Goal: Transaction & Acquisition: Purchase product/service

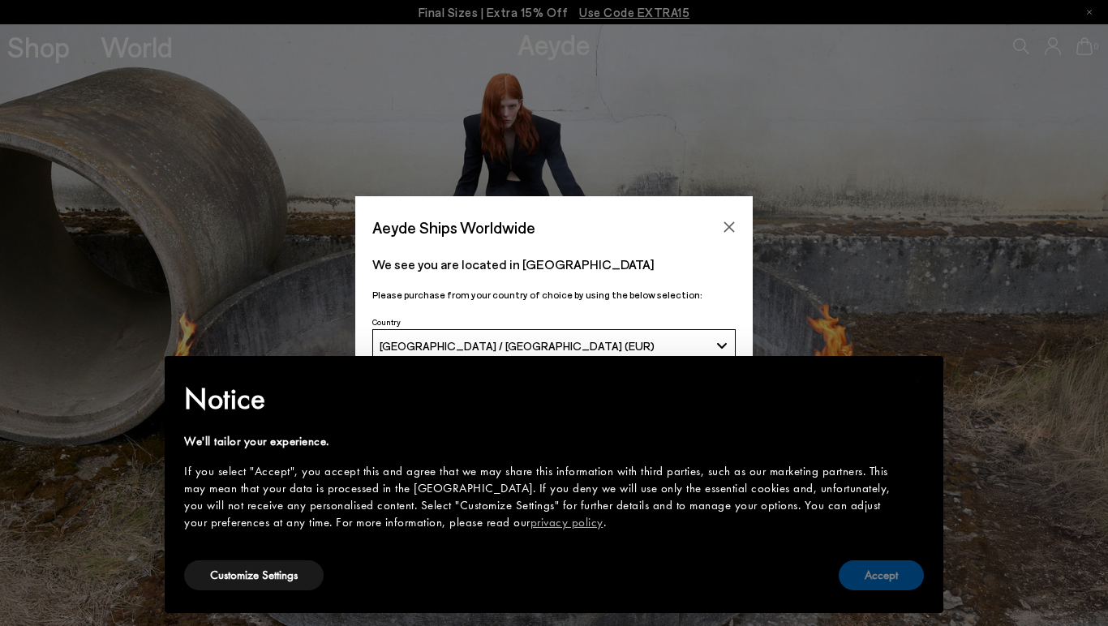
click at [894, 571] on button "Accept" at bounding box center [880, 575] width 85 height 30
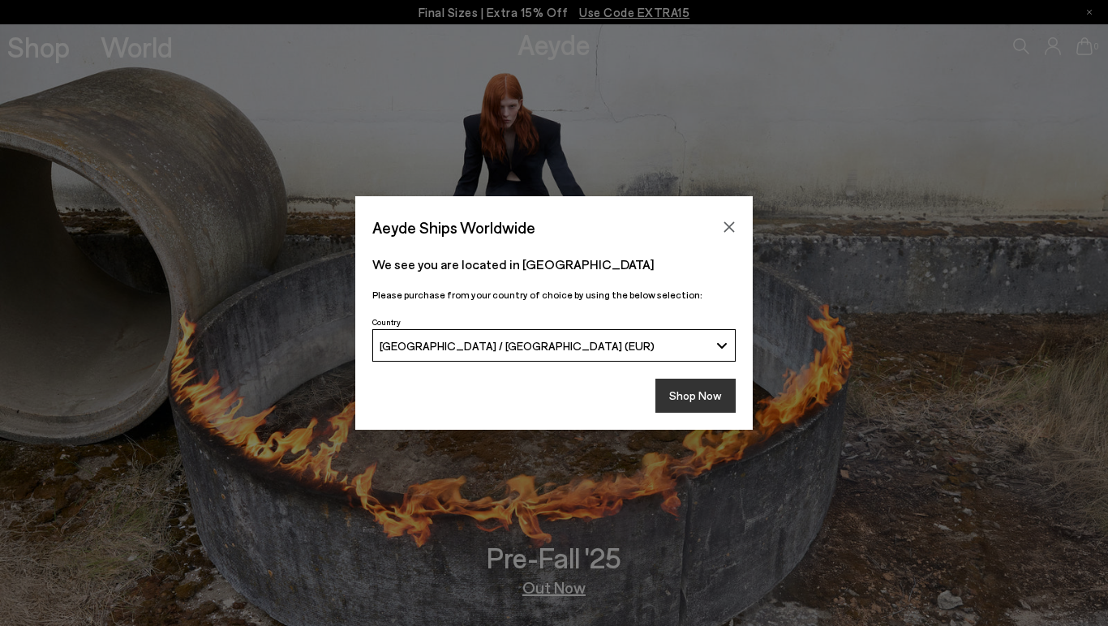
click at [685, 401] on button "Shop Now" at bounding box center [695, 396] width 80 height 34
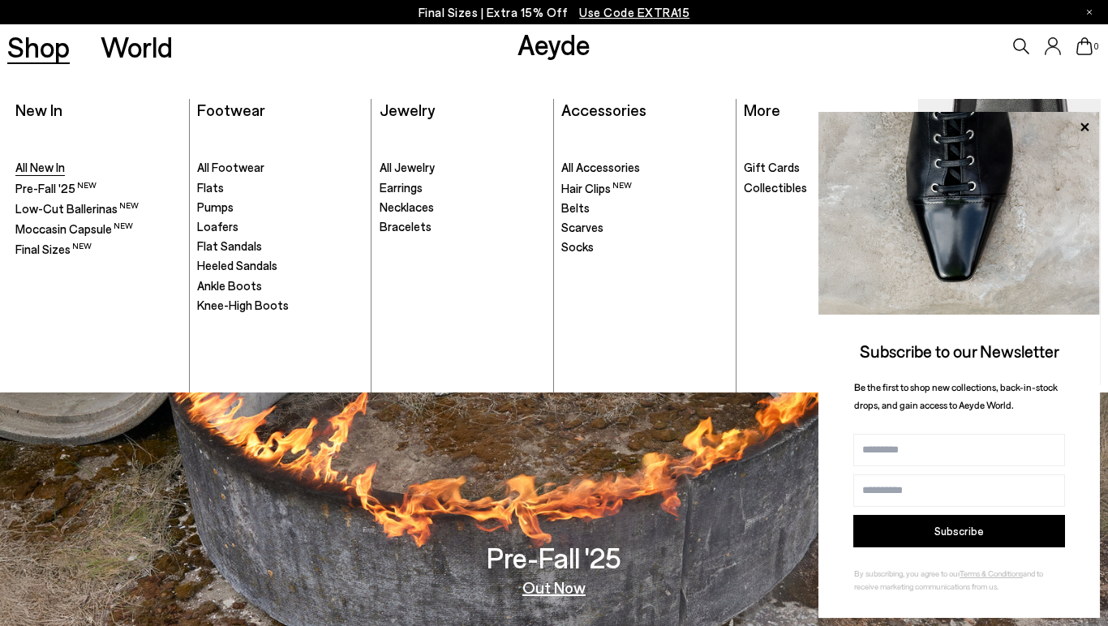
click at [49, 169] on span "All New In" at bounding box center [39, 167] width 49 height 15
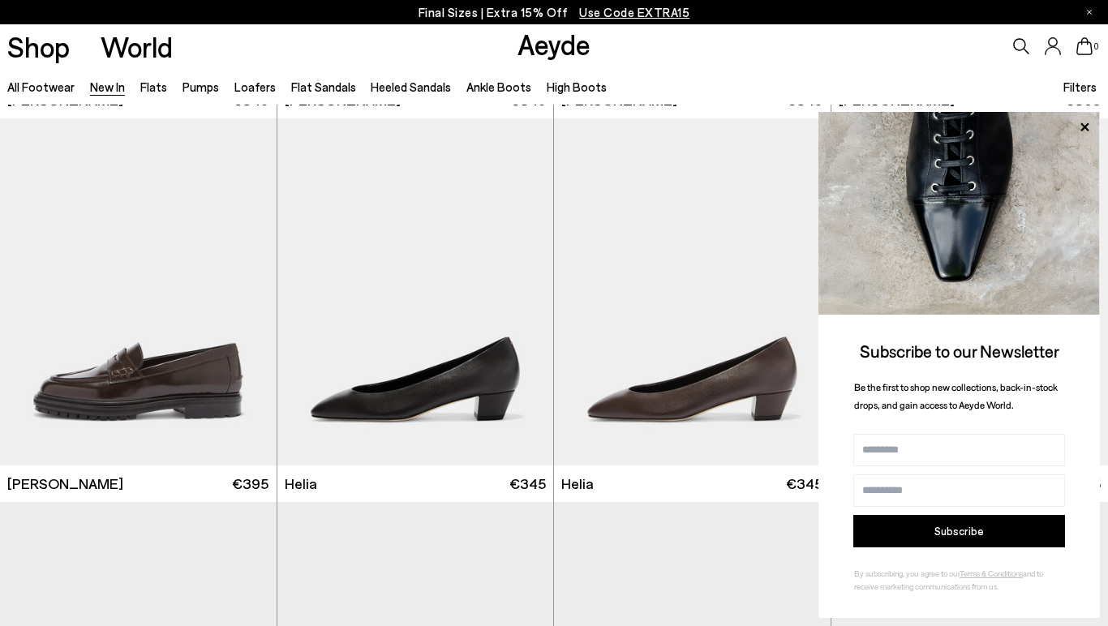
scroll to position [1523, 0]
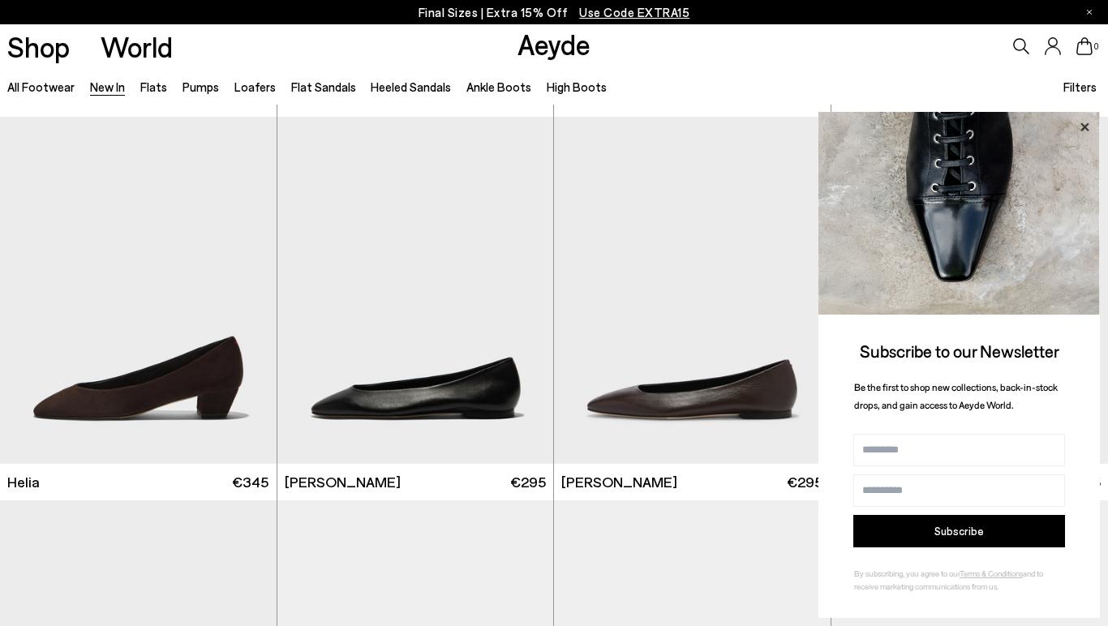
click at [1085, 126] on icon at bounding box center [1084, 126] width 8 height 8
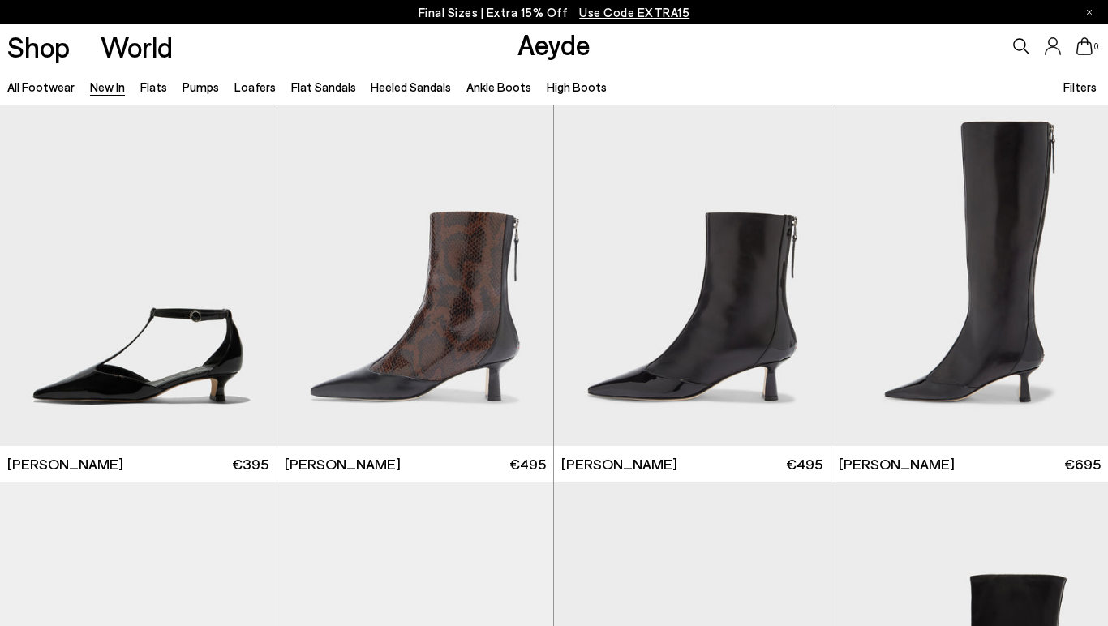
scroll to position [3475, 0]
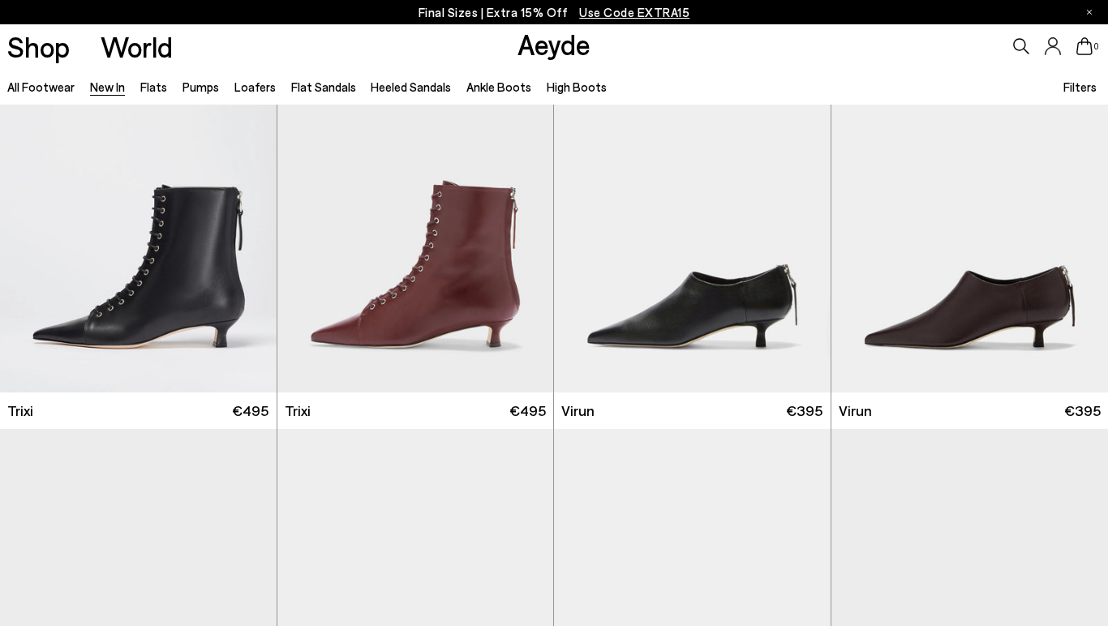
scroll to position [5563, 0]
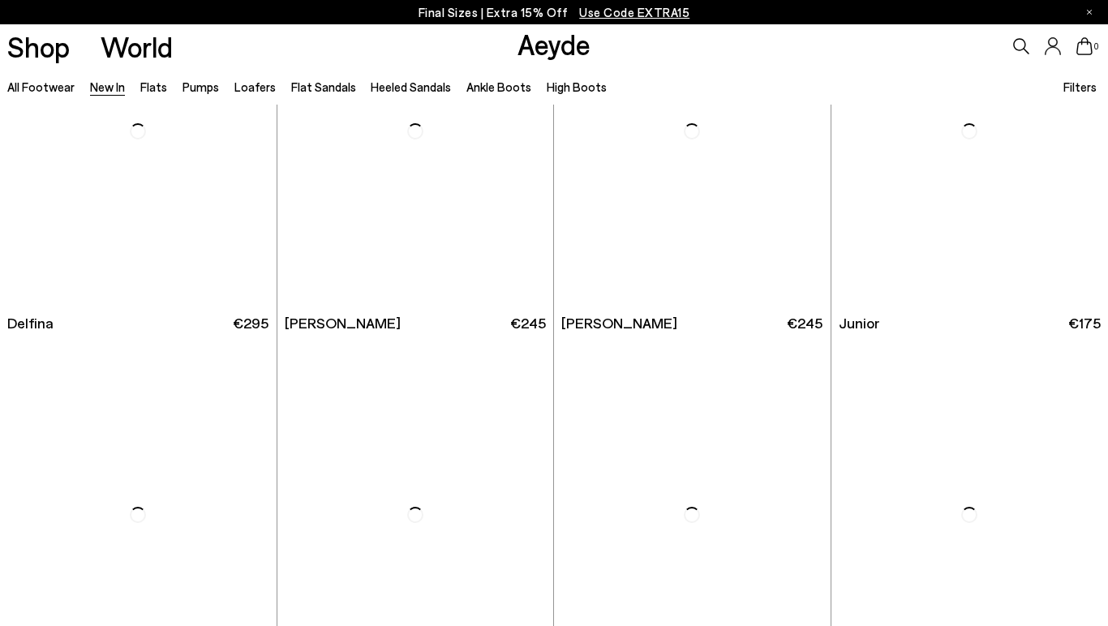
scroll to position [9364, 0]
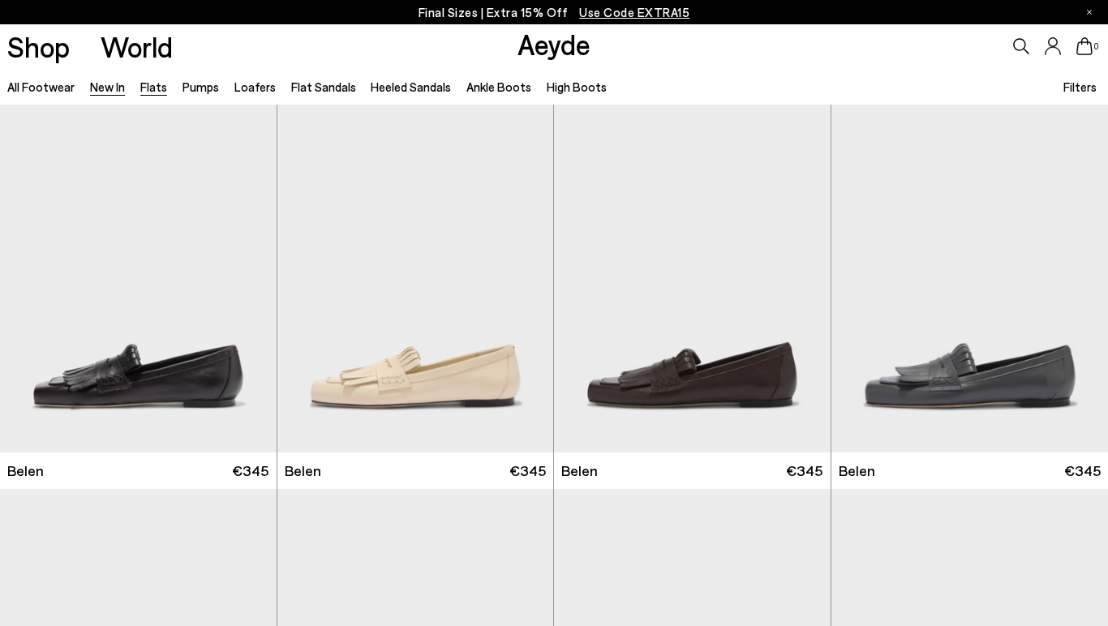
click at [154, 88] on link "Flats" at bounding box center [153, 86] width 27 height 15
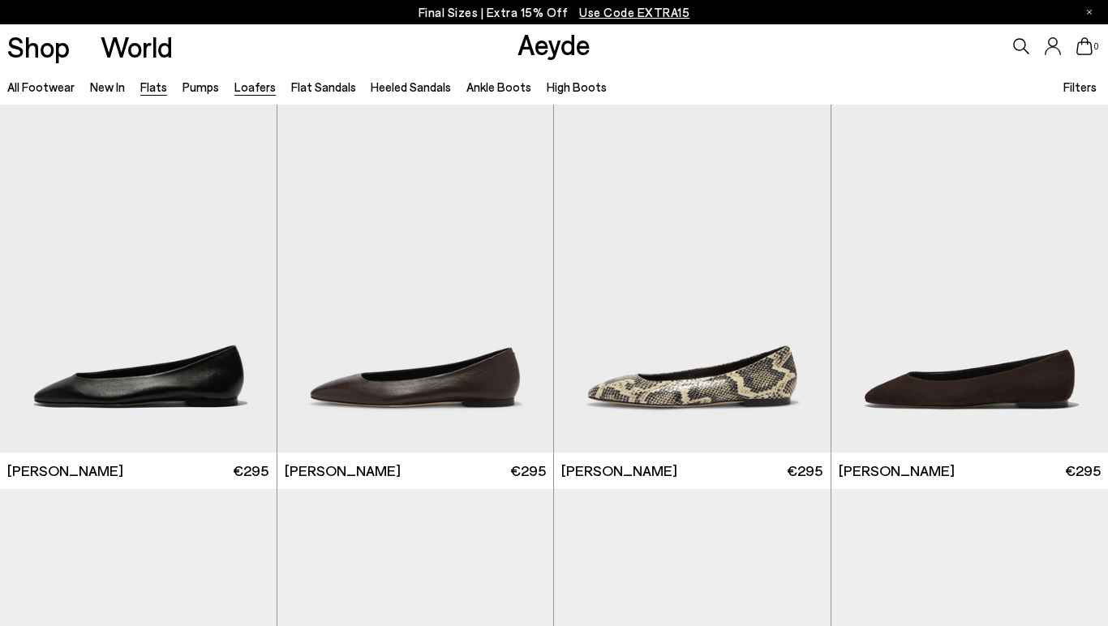
click at [244, 87] on link "Loafers" at bounding box center [254, 86] width 41 height 15
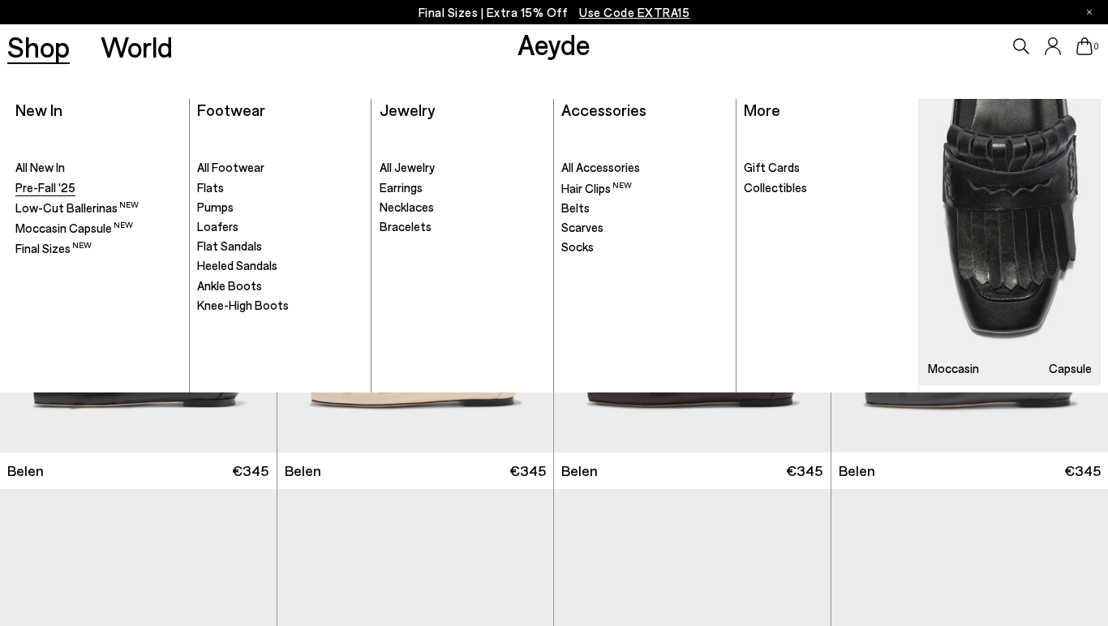
click at [66, 191] on span "Pre-Fall '25" at bounding box center [45, 187] width 60 height 15
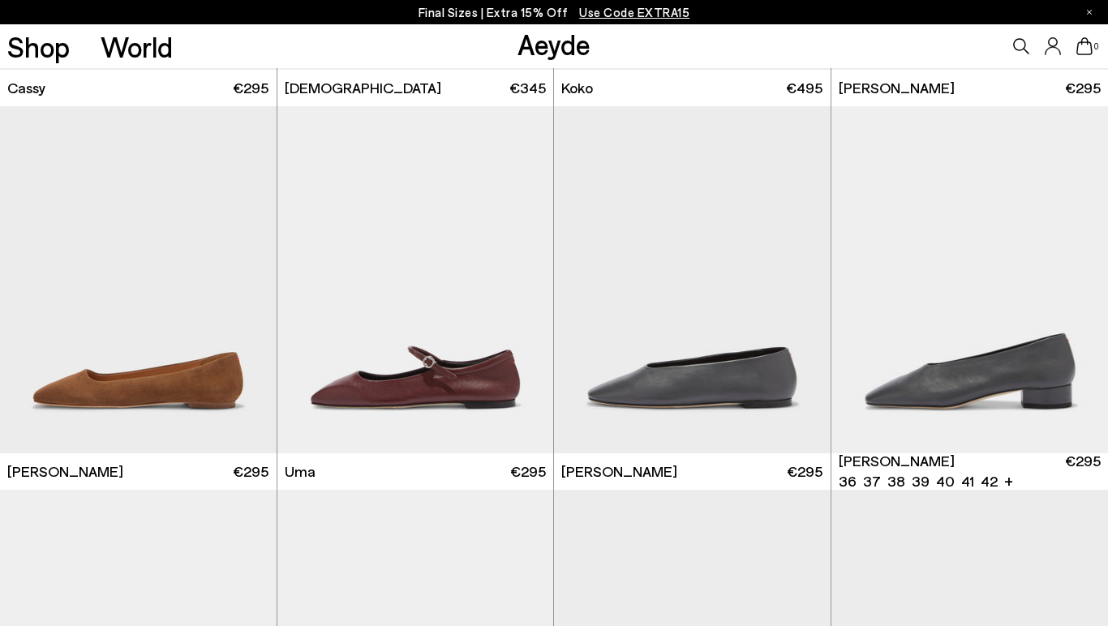
scroll to position [9115, 0]
